Goal: Task Accomplishment & Management: Use online tool/utility

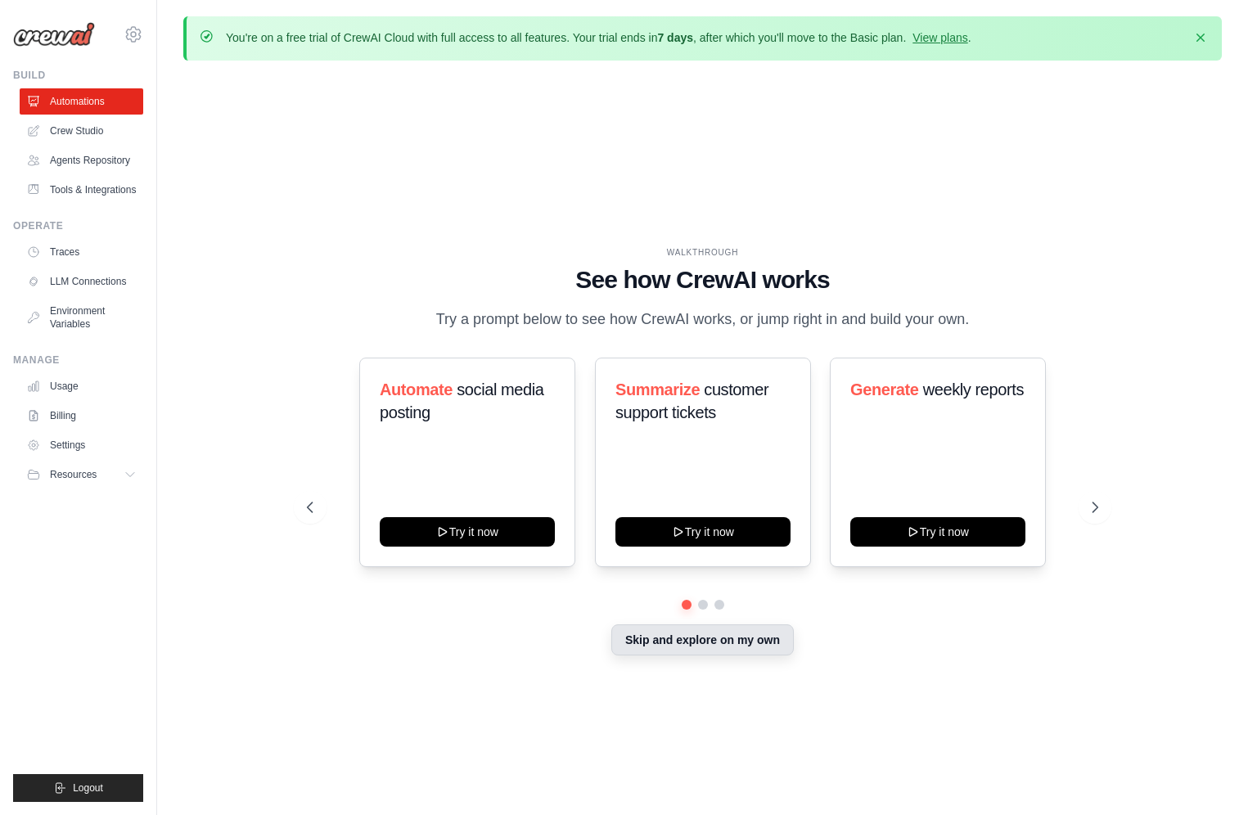
click at [728, 638] on button "Skip and explore on my own" at bounding box center [702, 639] width 183 height 31
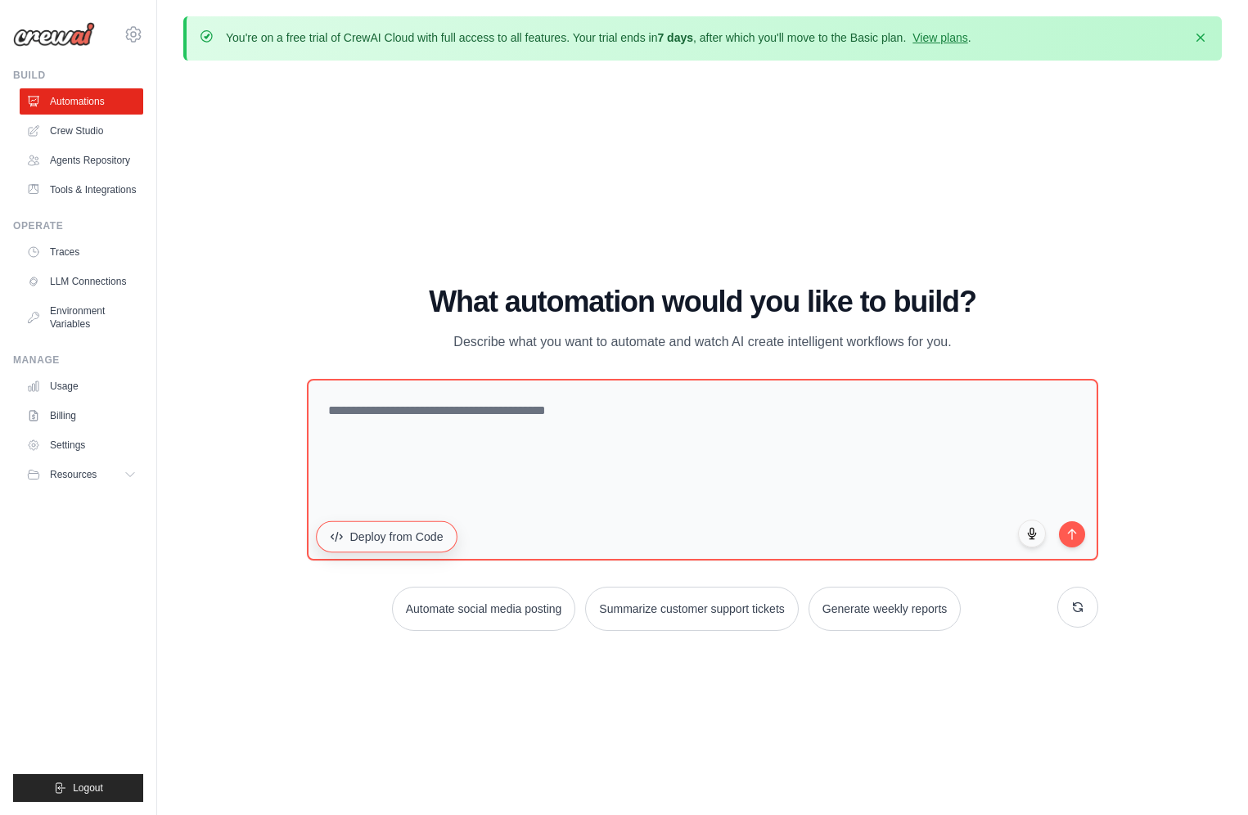
click at [403, 537] on button "Deploy from Code" at bounding box center [387, 536] width 142 height 31
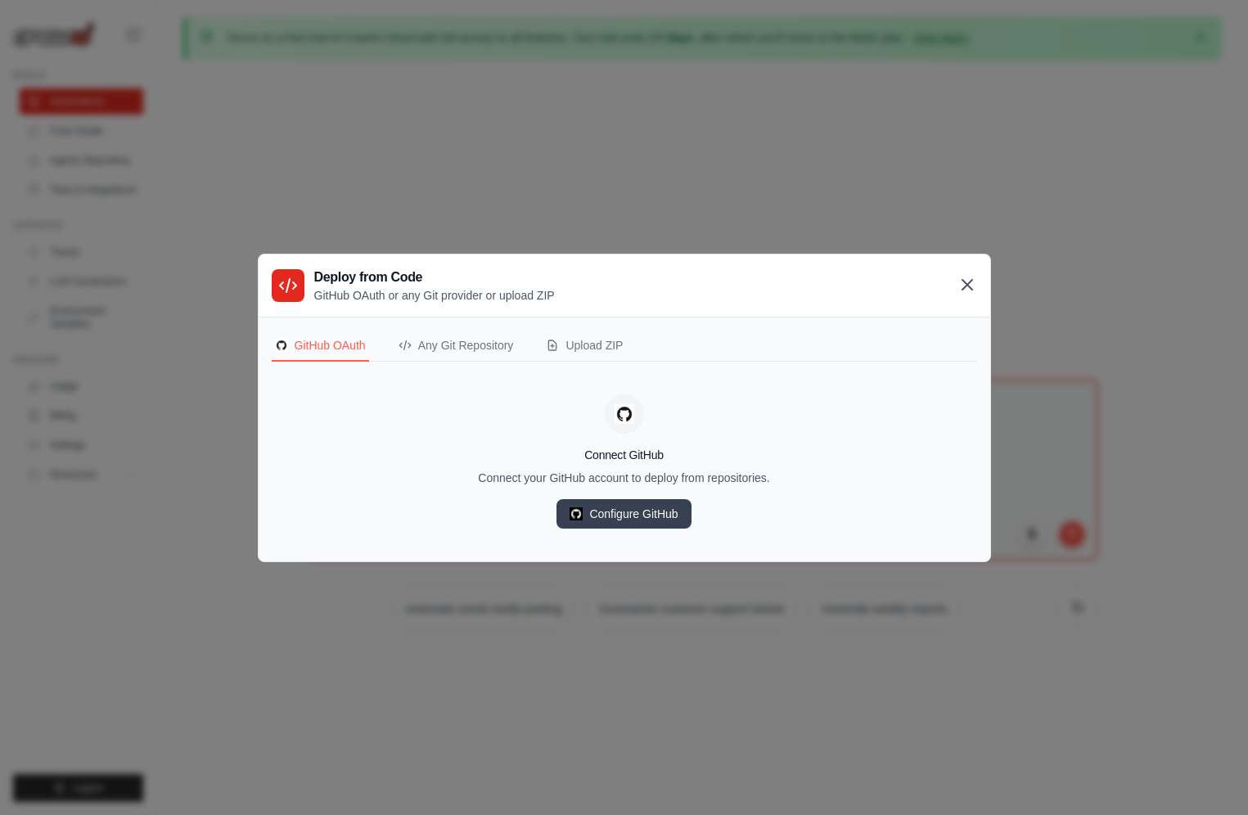
click at [973, 280] on icon at bounding box center [968, 285] width 20 height 20
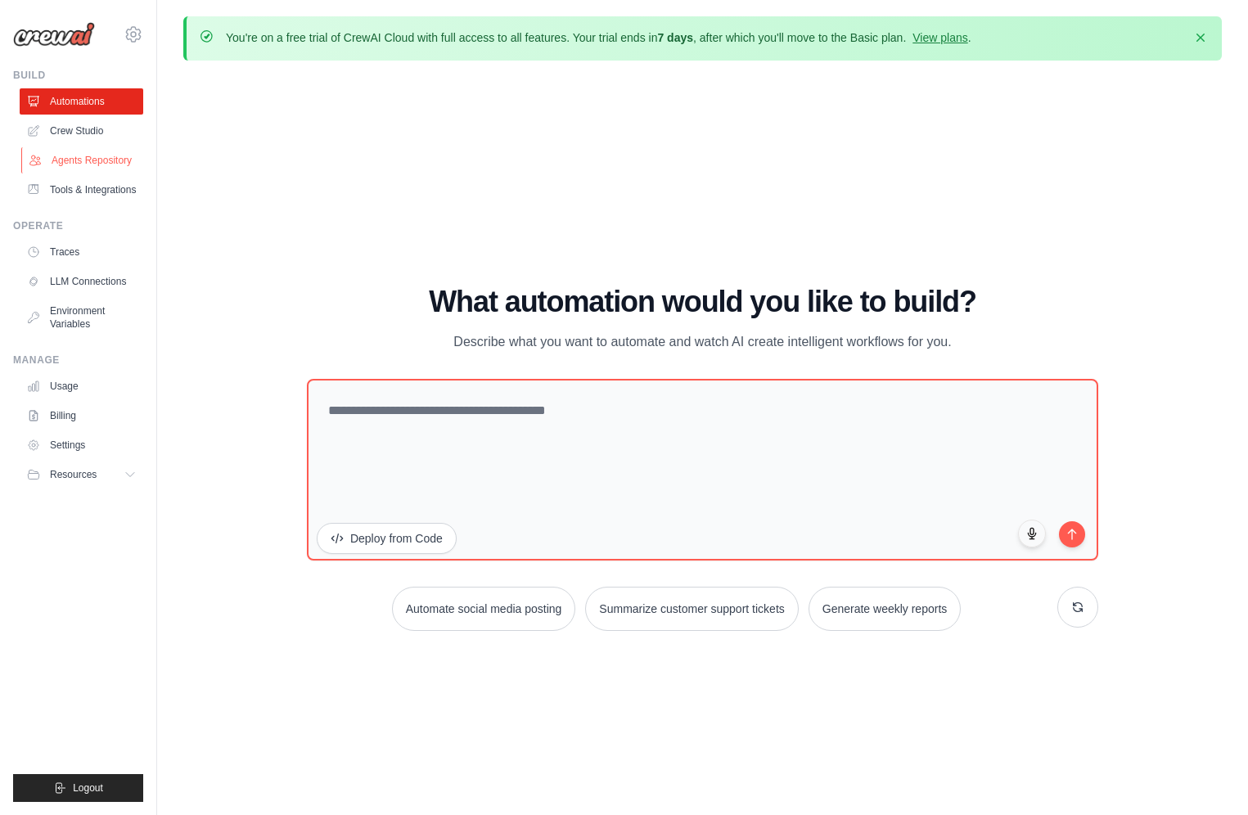
click at [92, 156] on link "Agents Repository" at bounding box center [83, 160] width 124 height 26
click at [95, 128] on link "Crew Studio" at bounding box center [83, 131] width 124 height 26
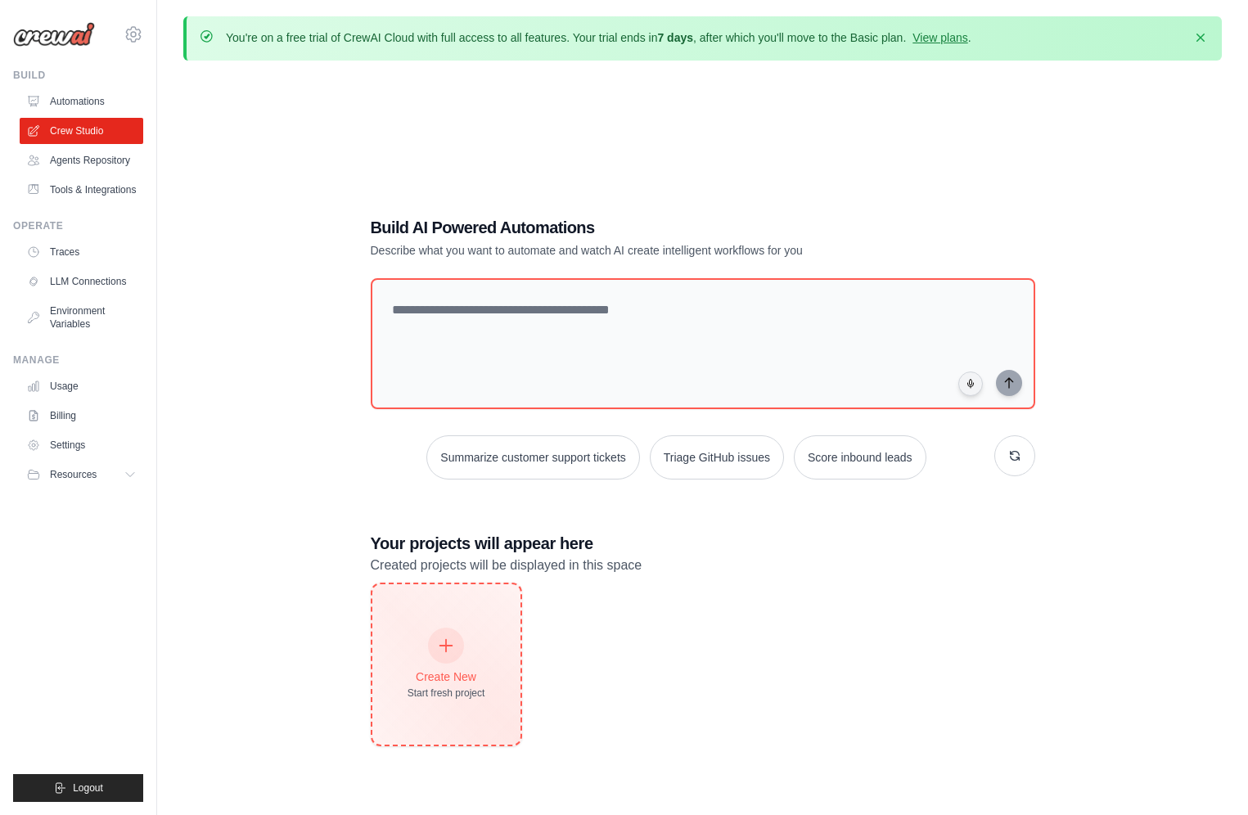
click at [439, 647] on icon at bounding box center [446, 646] width 18 height 18
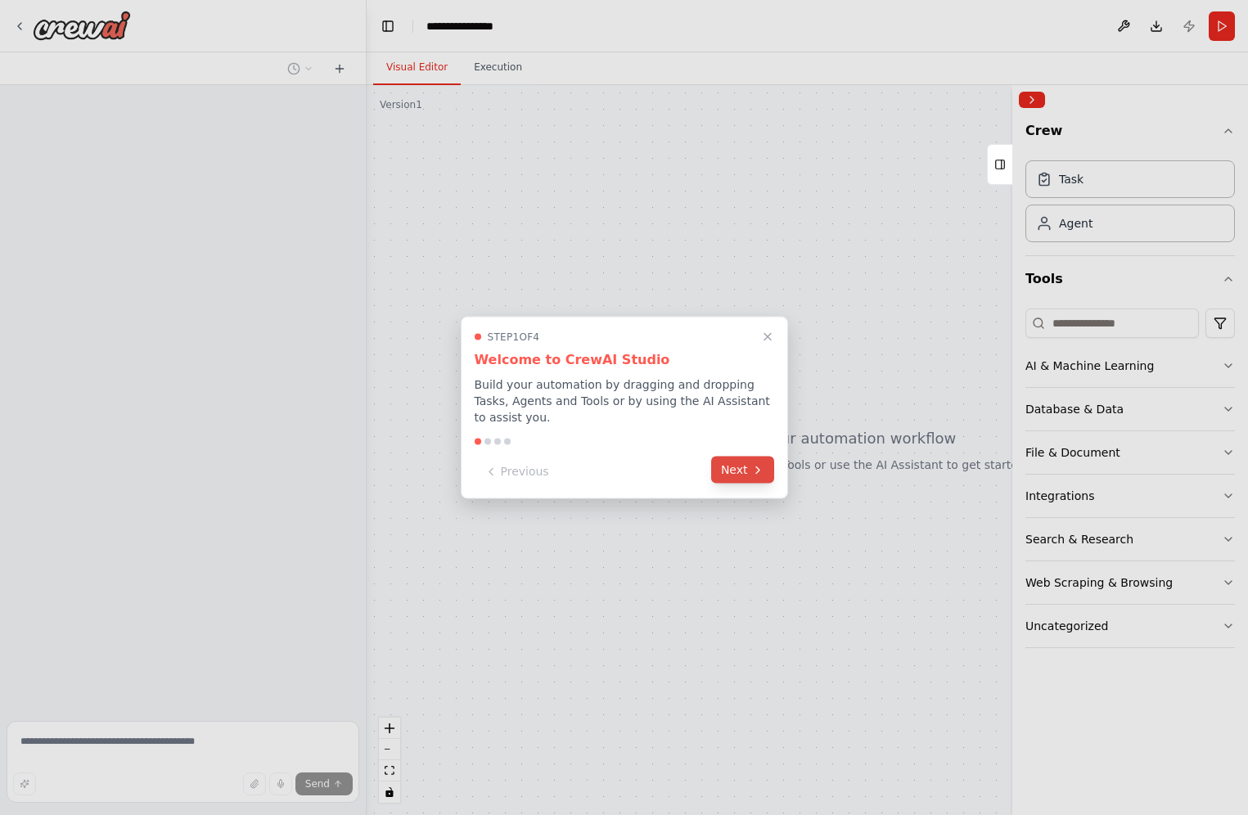
click at [760, 477] on button "Next" at bounding box center [742, 470] width 63 height 27
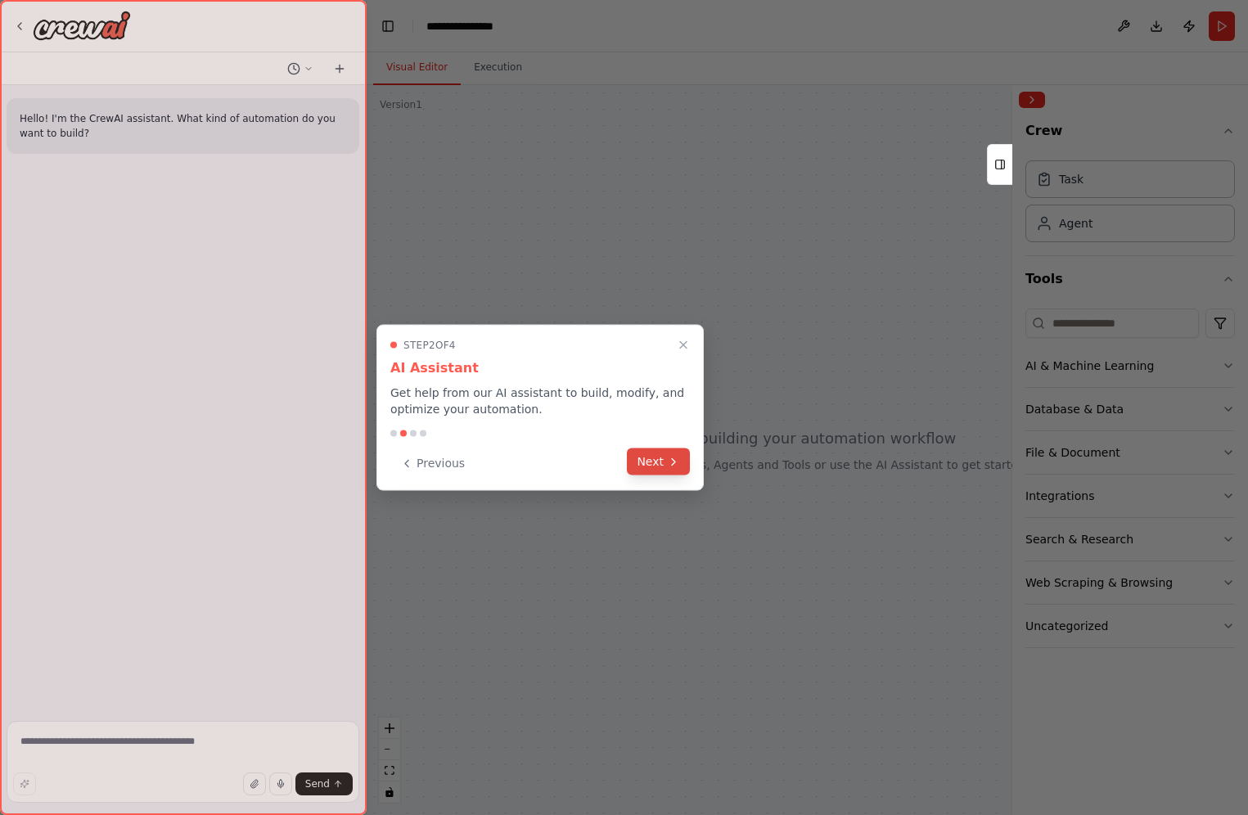
click at [668, 461] on icon at bounding box center [673, 461] width 13 height 13
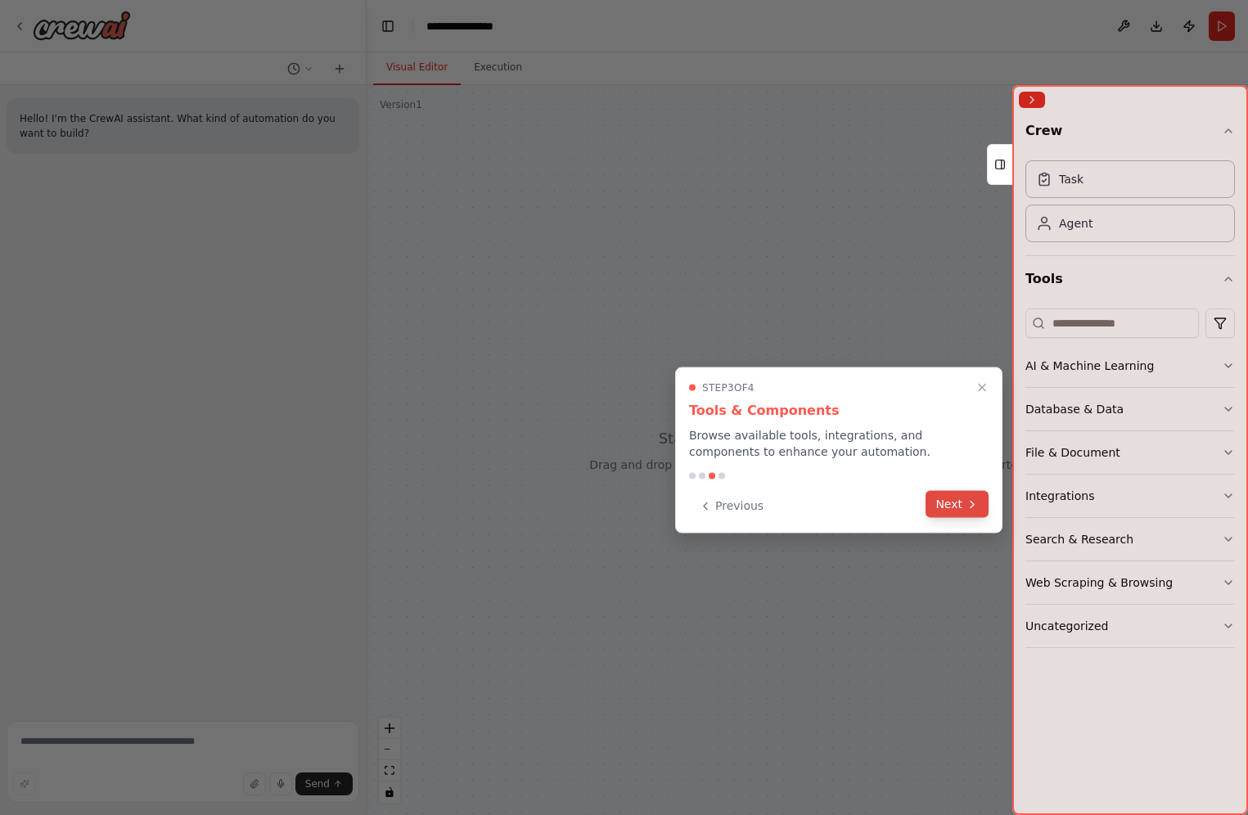
click at [971, 501] on icon at bounding box center [972, 504] width 13 height 13
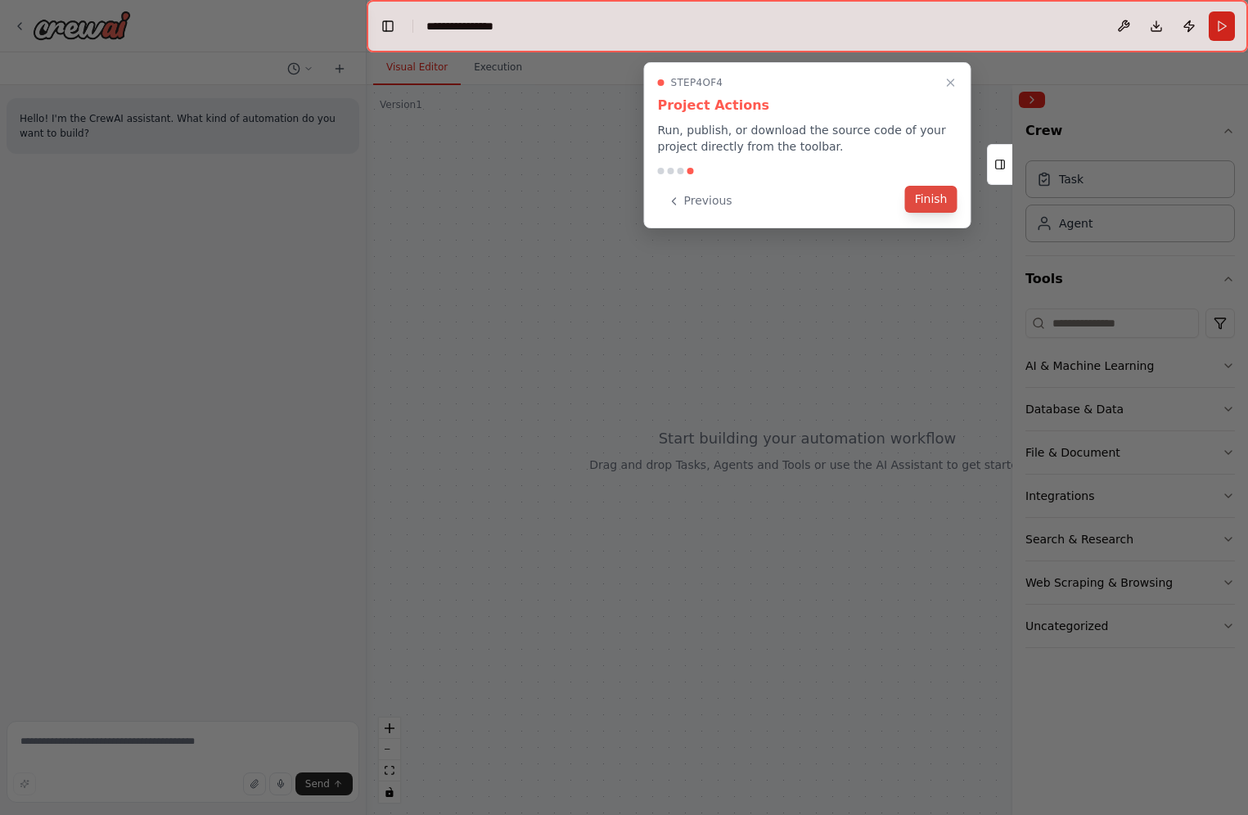
click at [938, 200] on button "Finish" at bounding box center [931, 199] width 52 height 27
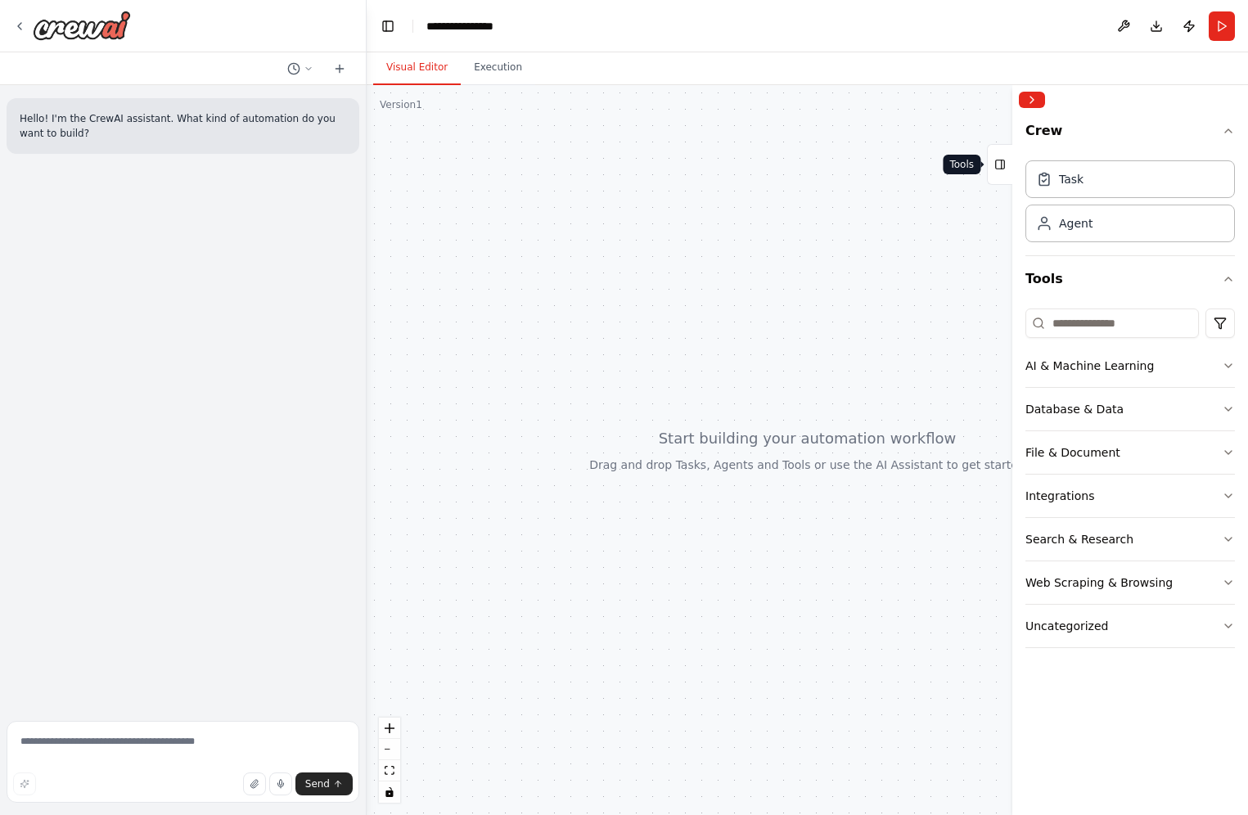
click at [1003, 178] on button "Tools" at bounding box center [999, 164] width 25 height 41
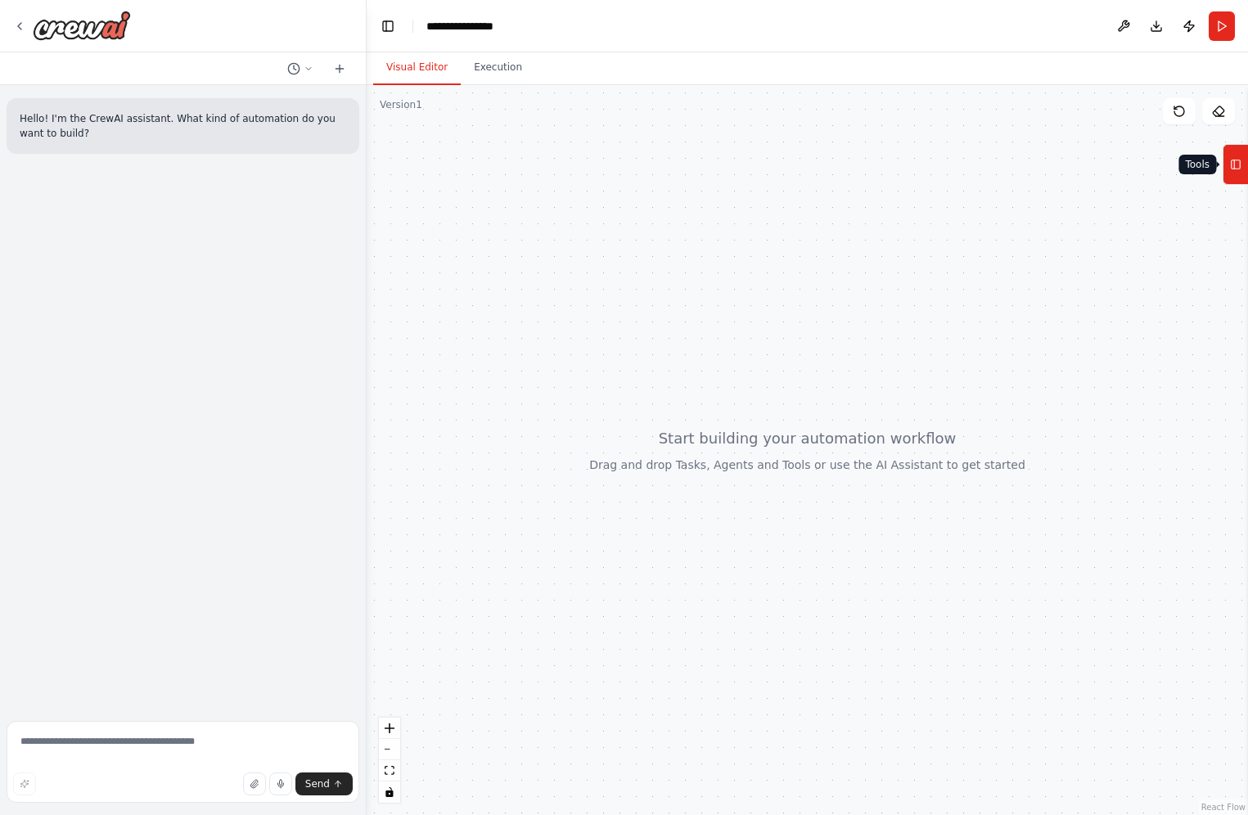
click at [1239, 161] on icon at bounding box center [1235, 164] width 11 height 26
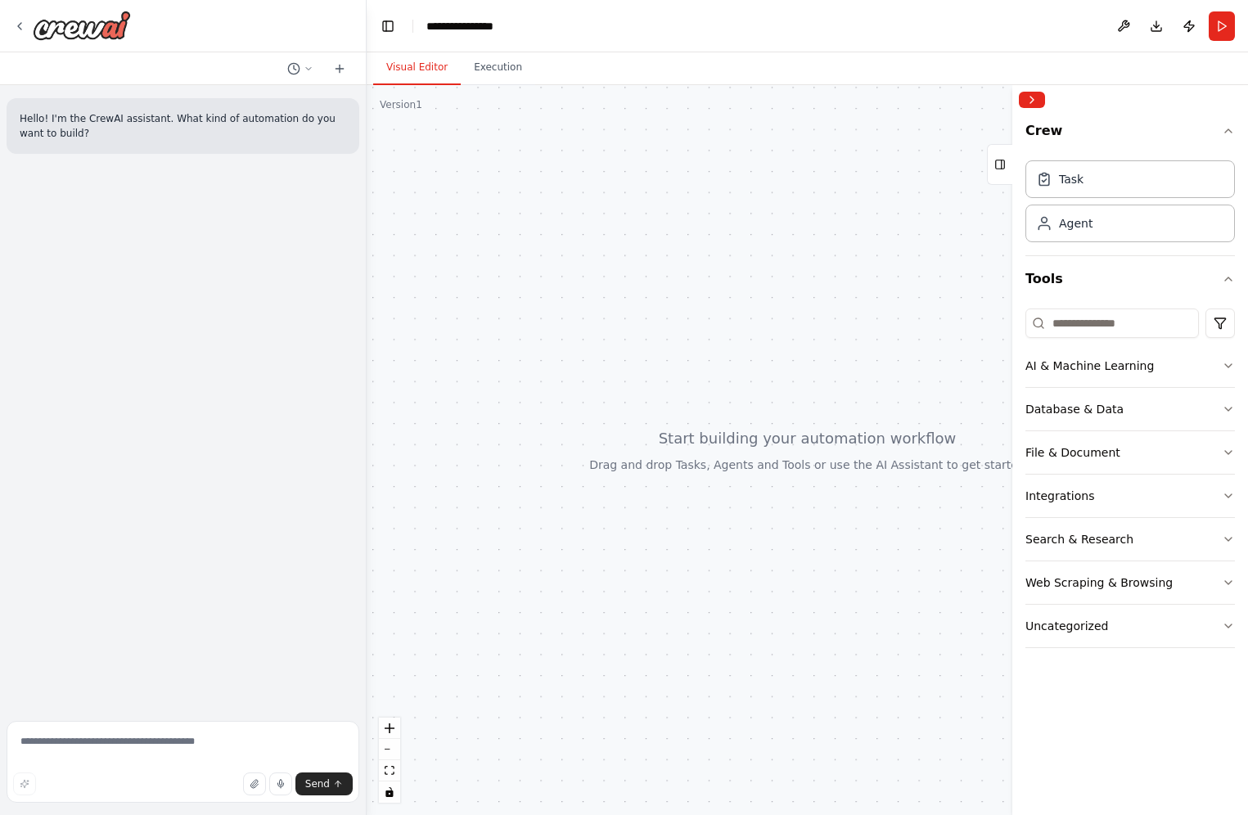
click at [668, 297] on div at bounding box center [807, 450] width 881 height 730
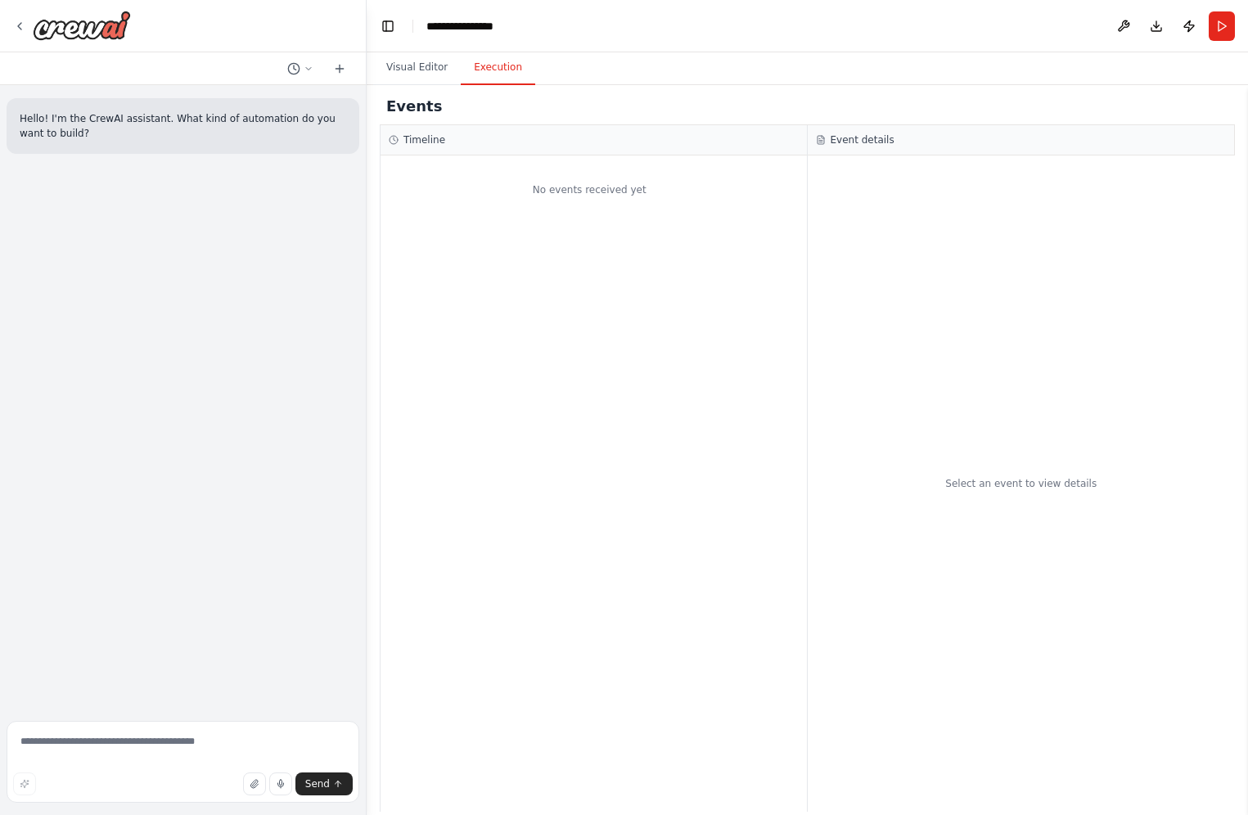
click at [487, 70] on button "Execution" at bounding box center [498, 68] width 74 height 34
click at [426, 75] on button "Visual Editor" at bounding box center [417, 68] width 88 height 34
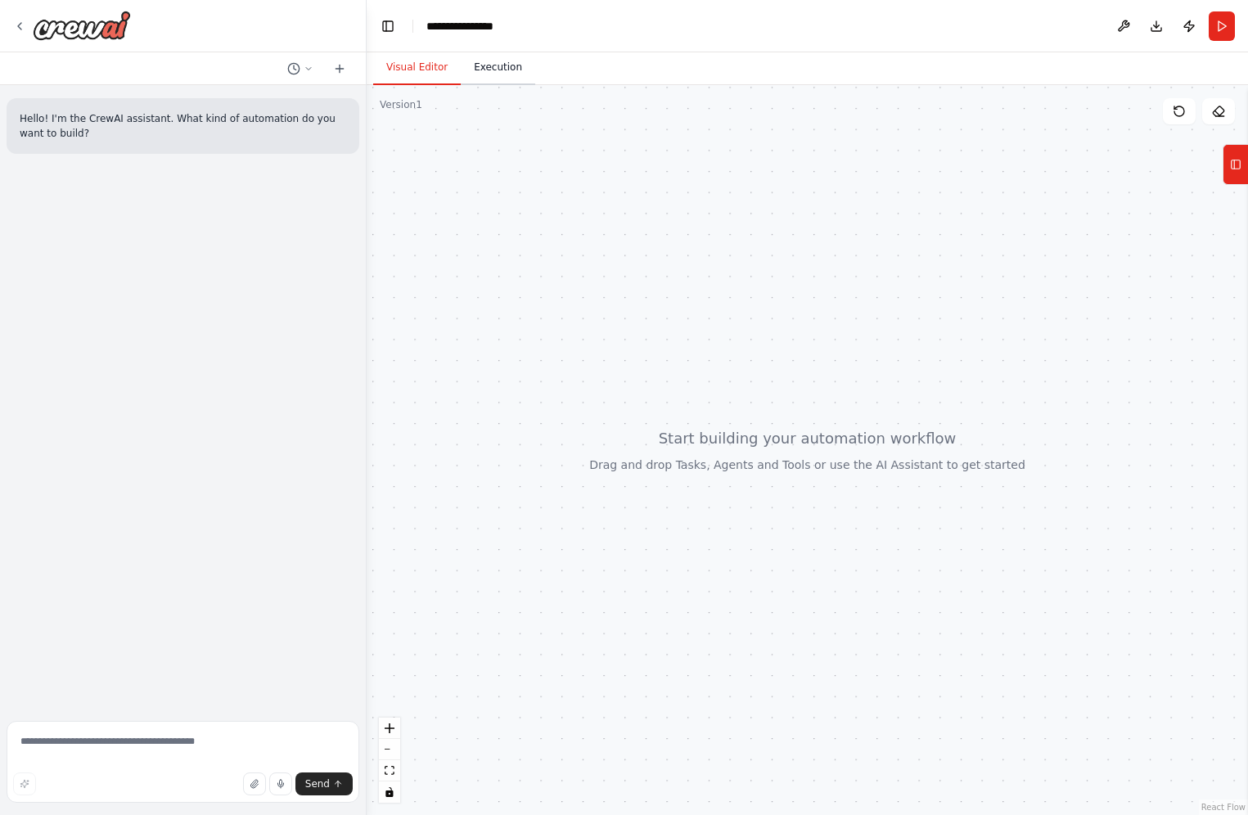
click at [520, 66] on button "Execution" at bounding box center [498, 68] width 74 height 34
click at [422, 74] on button "Visual Editor" at bounding box center [417, 68] width 88 height 34
click at [1235, 162] on icon at bounding box center [1235, 164] width 11 height 26
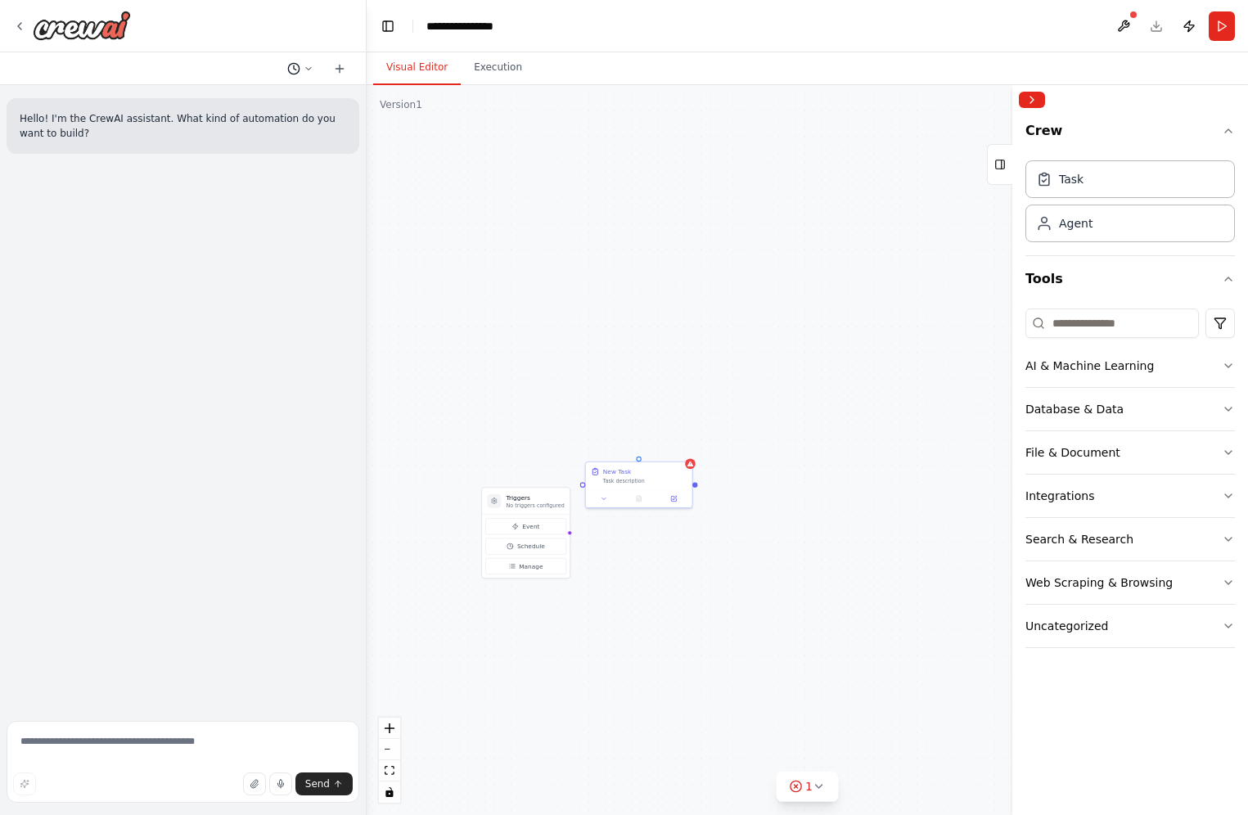
click at [303, 69] on button at bounding box center [300, 69] width 39 height 20
click at [447, 117] on div "Triggers No triggers configured Event Schedule Manage New Task Task description" at bounding box center [807, 450] width 881 height 730
click at [132, 739] on div at bounding box center [183, 407] width 367 height 815
click at [115, 744] on textarea at bounding box center [183, 762] width 353 height 82
type textarea "**********"
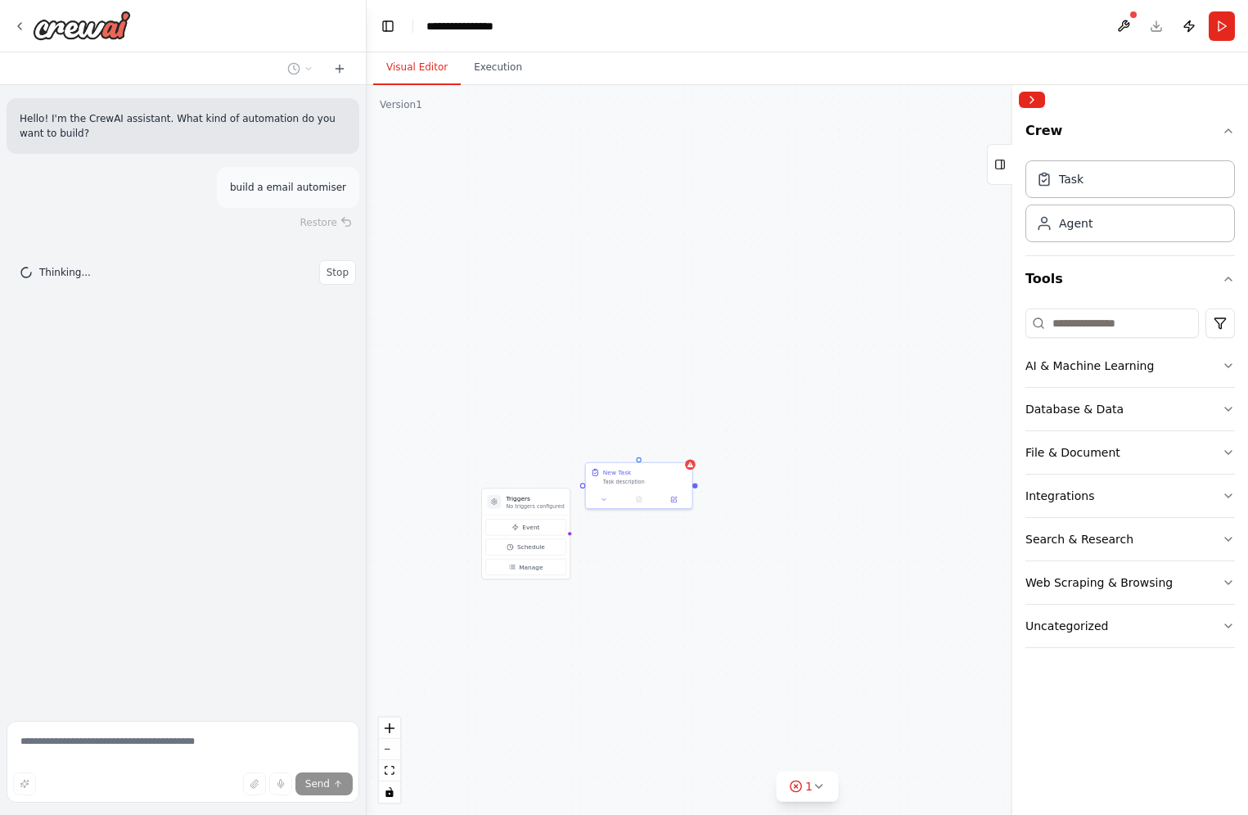
click at [710, 390] on div "Triggers No triggers configured Event Schedule Manage New Task Task description" at bounding box center [807, 450] width 881 height 730
